Goal: Go to known website: Access a specific website the user already knows

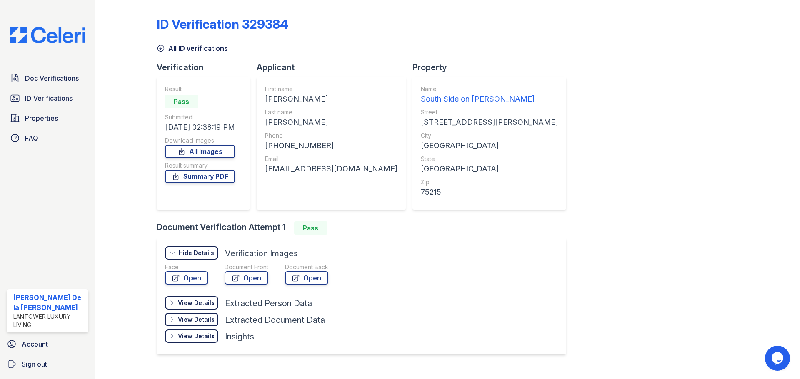
click at [36, 38] on img at bounding box center [47, 35] width 88 height 17
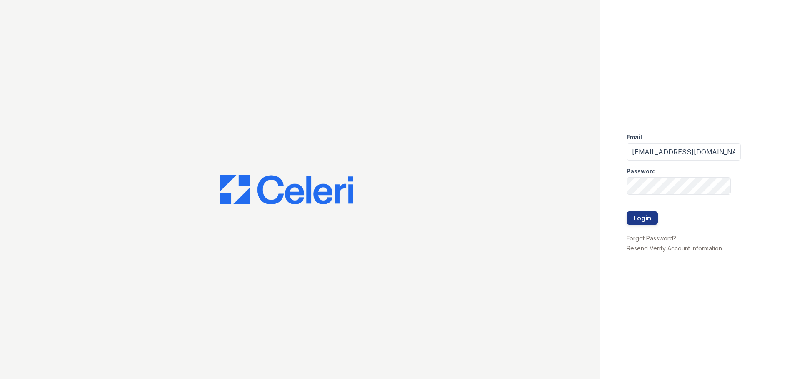
click at [640, 219] on button "Login" at bounding box center [641, 218] width 31 height 13
